Goal: Find specific page/section: Find specific page/section

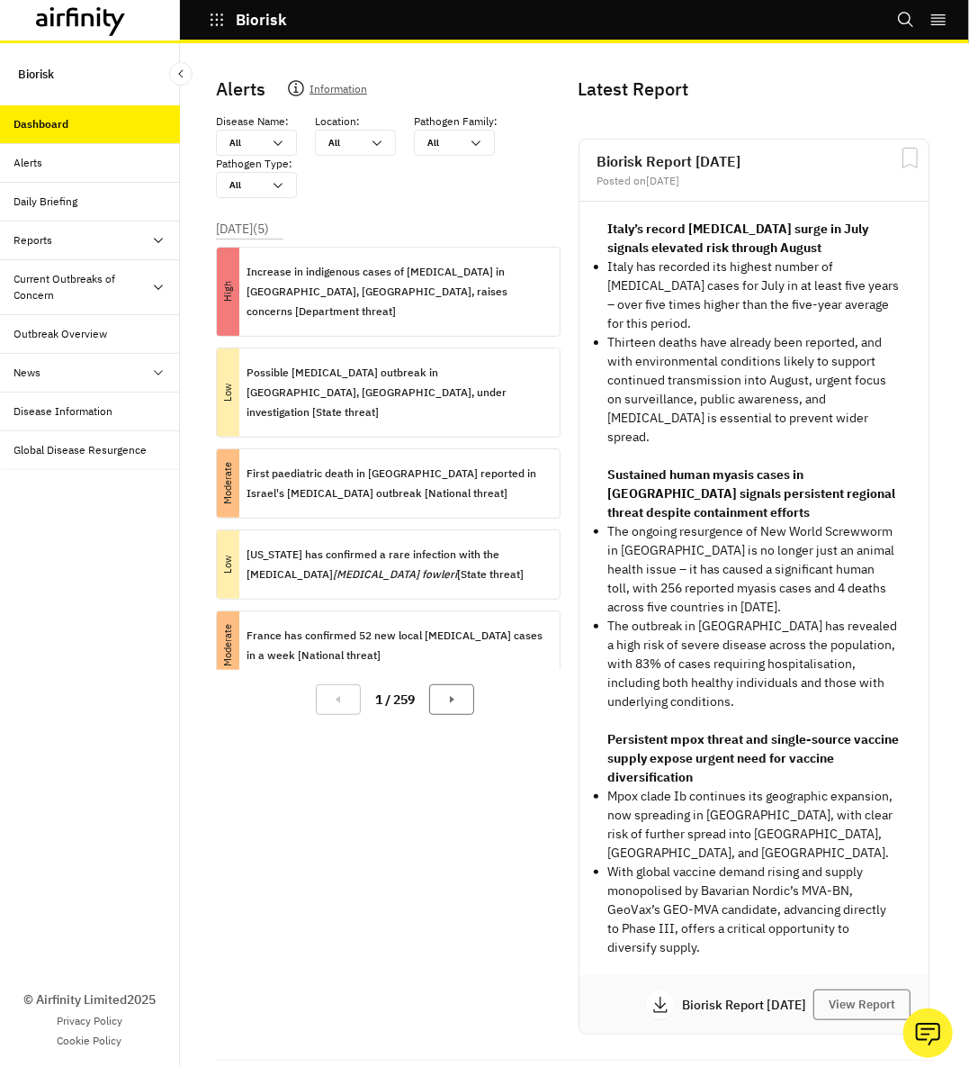
click at [157, 370] on icon at bounding box center [158, 372] width 14 height 14
click at [61, 407] on div "Press Releases" at bounding box center [66, 411] width 75 height 16
